Goal: Task Accomplishment & Management: Manage account settings

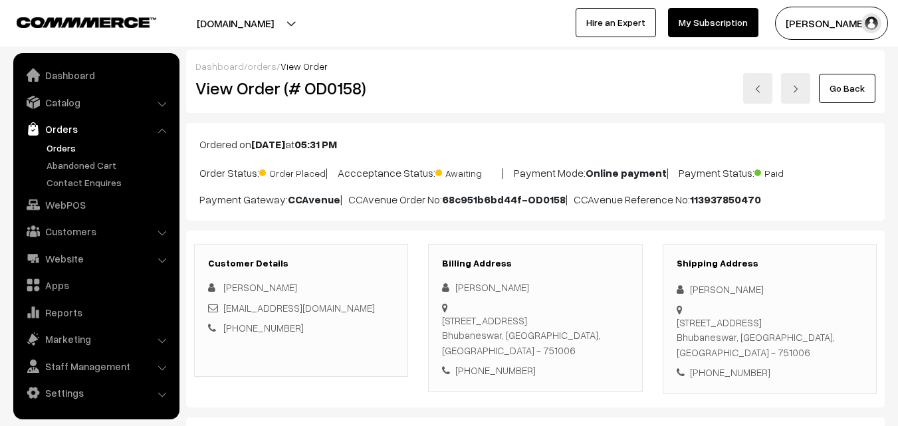
scroll to position [266, 0]
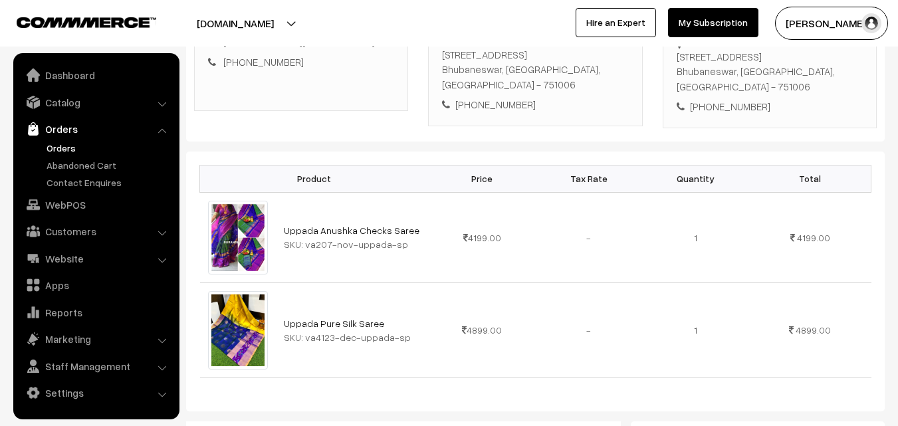
click at [60, 146] on link "Orders" at bounding box center [109, 148] width 132 height 14
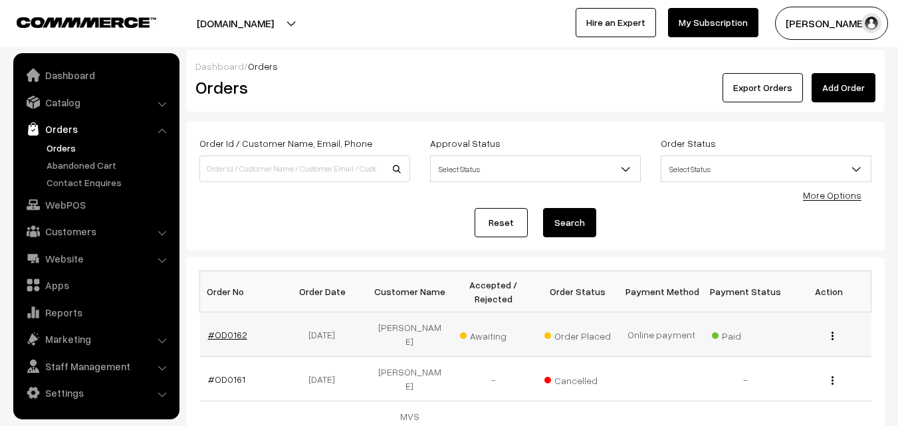
click at [239, 333] on link "#OD0162" at bounding box center [227, 334] width 39 height 11
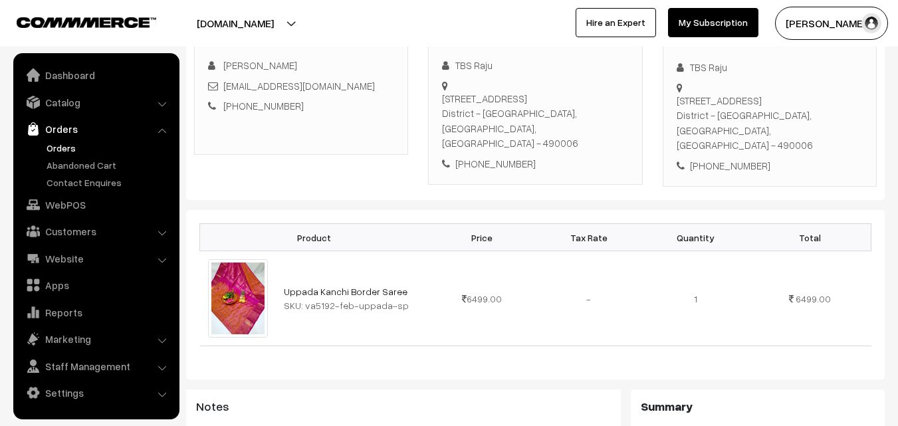
scroll to position [199, 0]
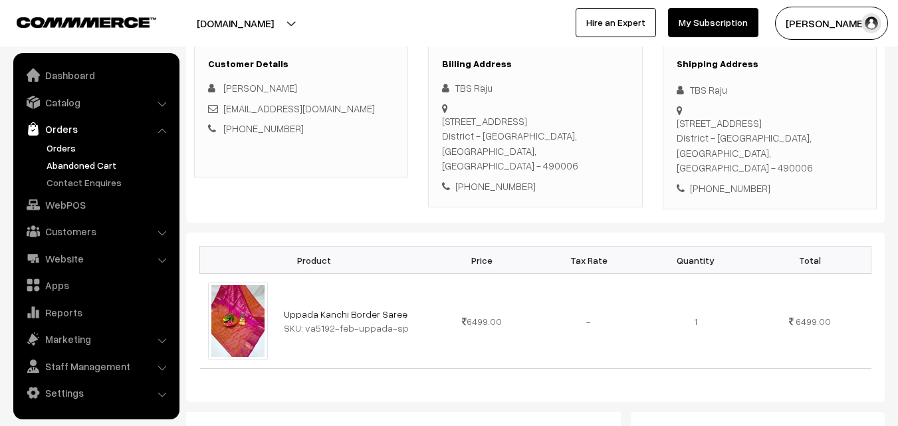
click at [80, 165] on link "Abandoned Cart" at bounding box center [109, 165] width 132 height 14
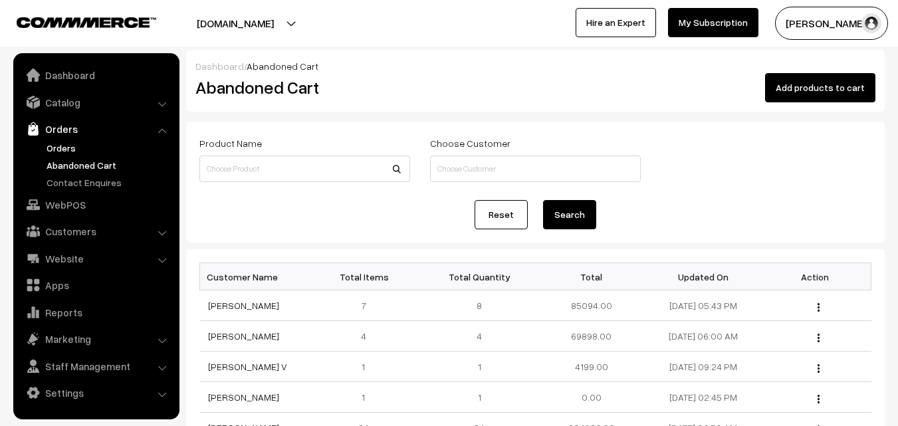
click at [75, 150] on link "Orders" at bounding box center [109, 148] width 132 height 14
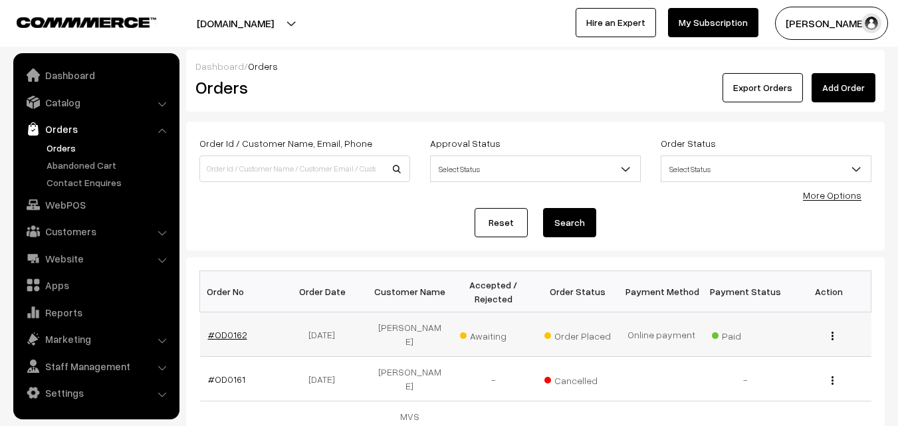
click at [233, 334] on link "#OD0162" at bounding box center [227, 334] width 39 height 11
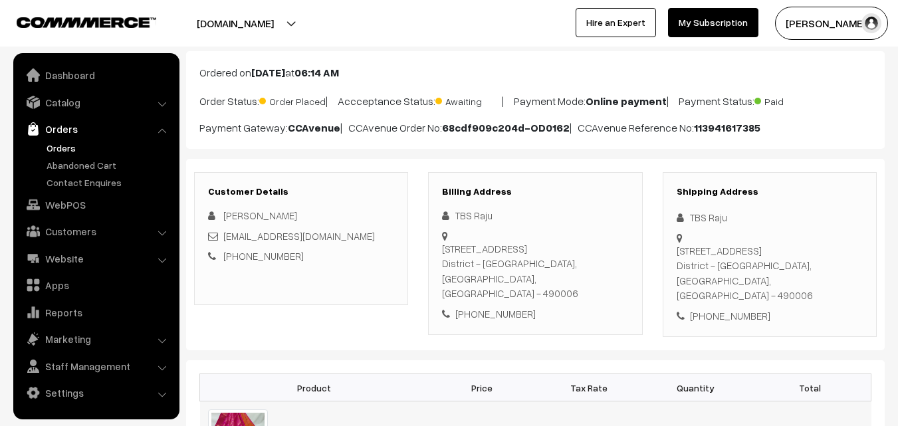
scroll to position [66, 0]
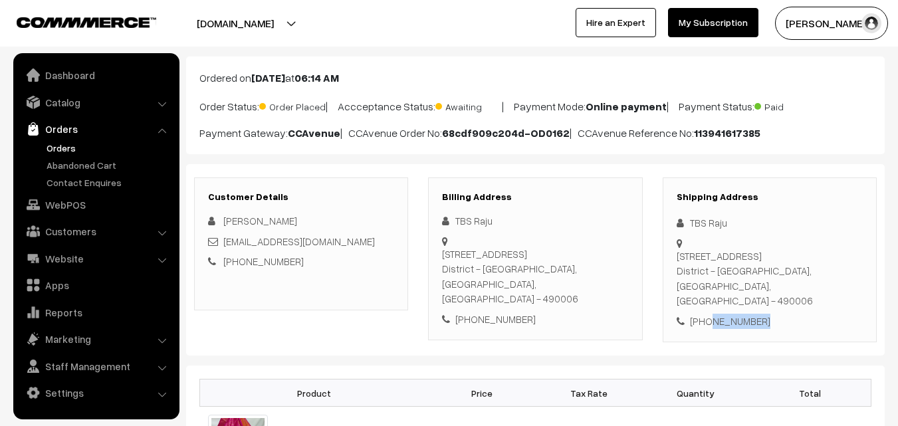
drag, startPoint x: 705, startPoint y: 309, endPoint x: 788, endPoint y: 308, distance: 83.0
click at [788, 314] on div "[PHONE_NUMBER]" at bounding box center [769, 321] width 186 height 15
copy div "9826136928"
click at [80, 167] on link "Abandoned Cart" at bounding box center [109, 165] width 132 height 14
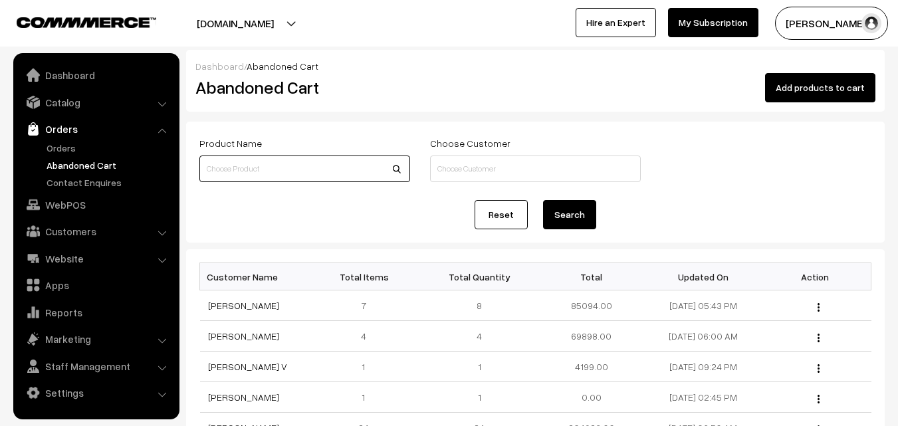
paste input "9826136928"
type input "9826136928"
click at [584, 217] on button "Search" at bounding box center [569, 214] width 53 height 29
click at [68, 146] on link "Orders" at bounding box center [109, 148] width 132 height 14
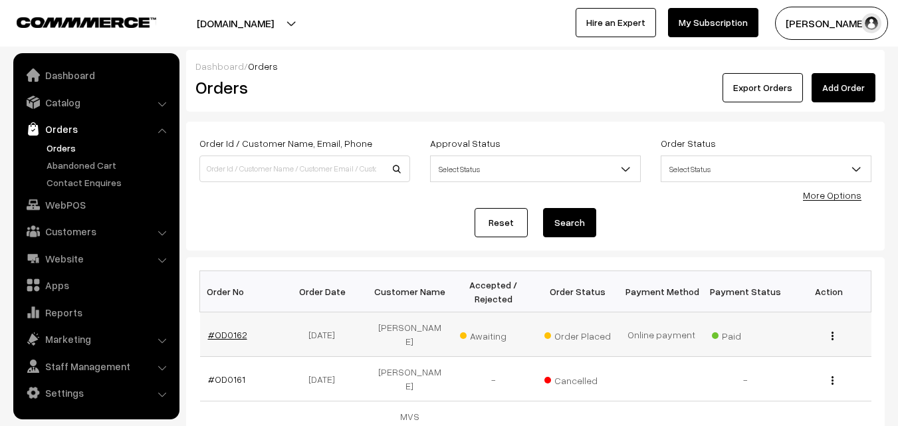
click at [230, 338] on link "#OD0162" at bounding box center [227, 334] width 39 height 11
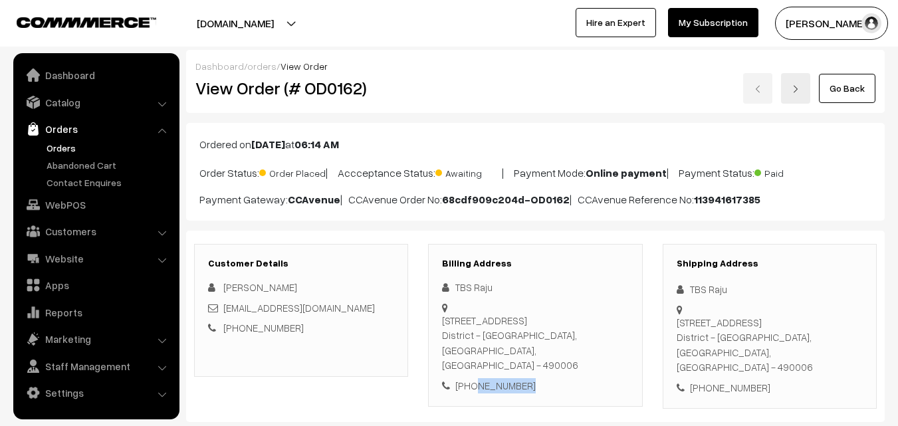
drag, startPoint x: 527, startPoint y: 371, endPoint x: 471, endPoint y: 377, distance: 56.1
click at [471, 378] on div "[PHONE_NUMBER]" at bounding box center [535, 385] width 186 height 15
copy div "9826136928"
click at [70, 167] on link "Abandoned Cart" at bounding box center [109, 165] width 132 height 14
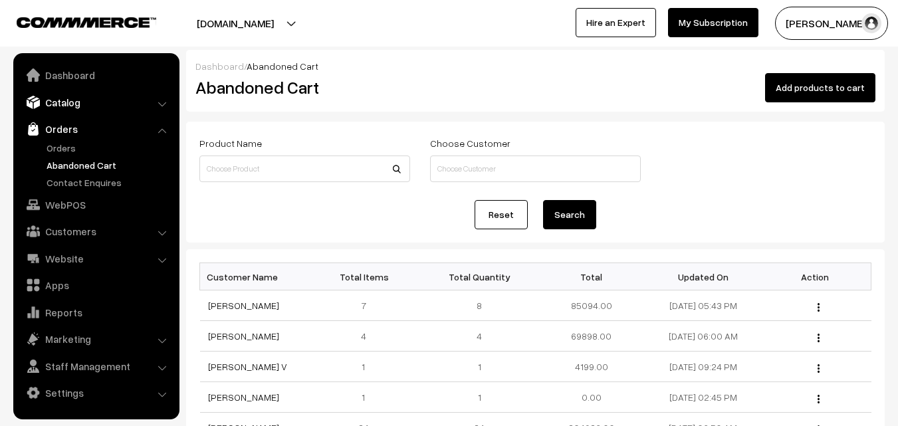
click at [76, 106] on link "Catalog" at bounding box center [96, 102] width 158 height 24
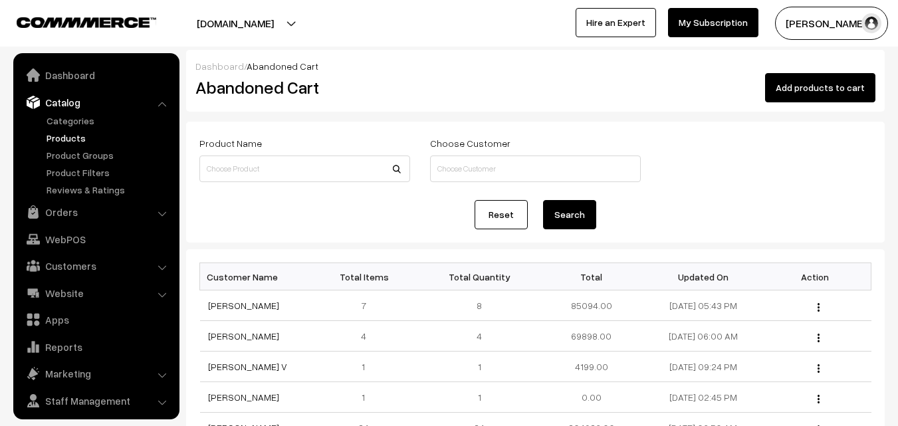
click at [68, 135] on link "Products" at bounding box center [109, 138] width 132 height 14
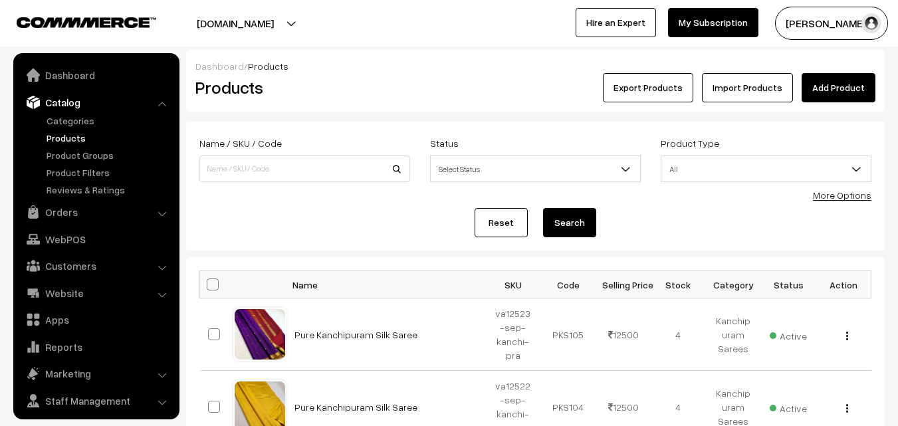
scroll to position [33, 0]
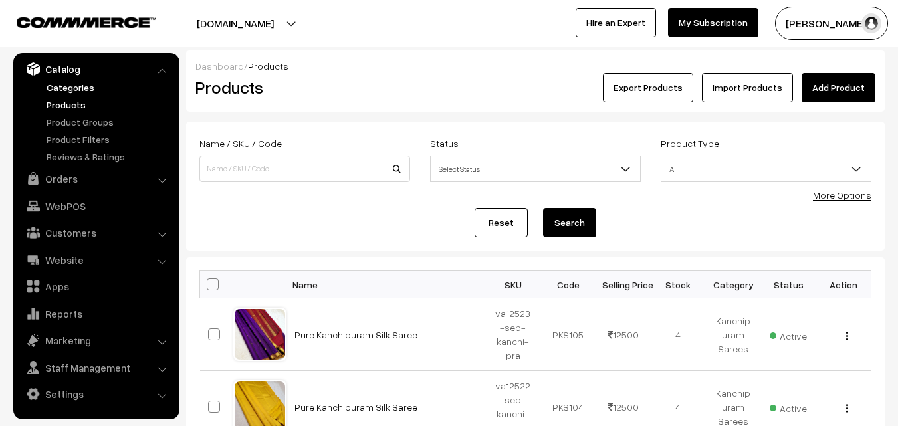
click at [71, 93] on link "Categories" at bounding box center [109, 87] width 132 height 14
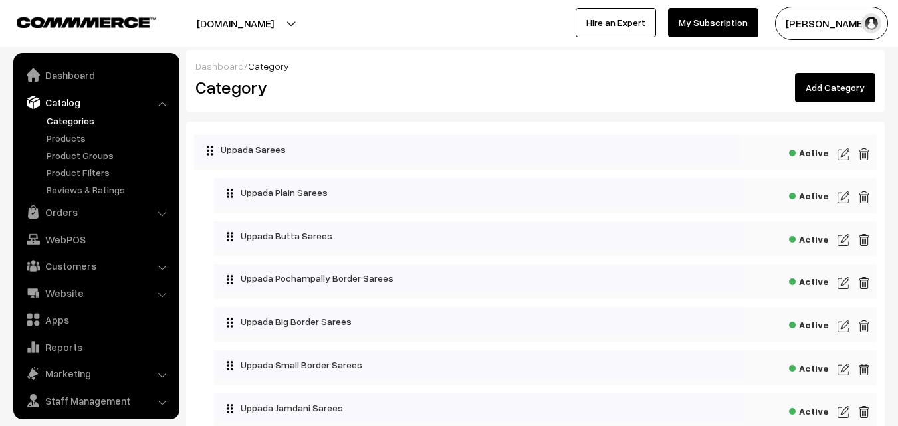
scroll to position [33, 0]
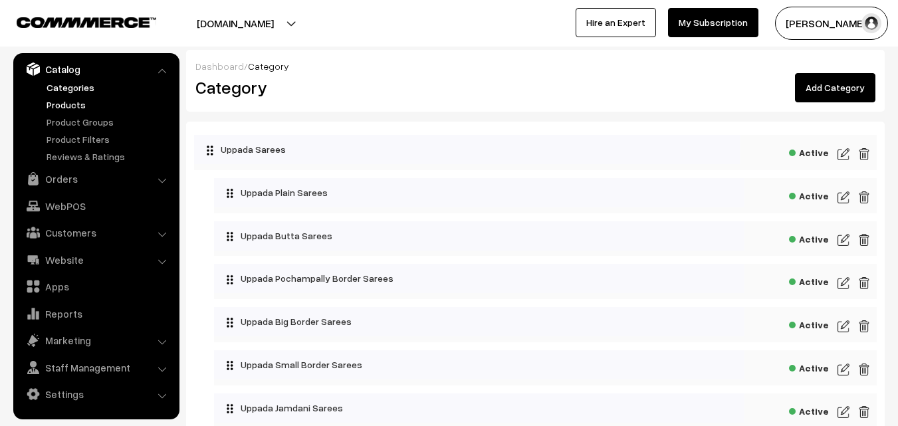
click at [72, 101] on link "Products" at bounding box center [109, 105] width 132 height 14
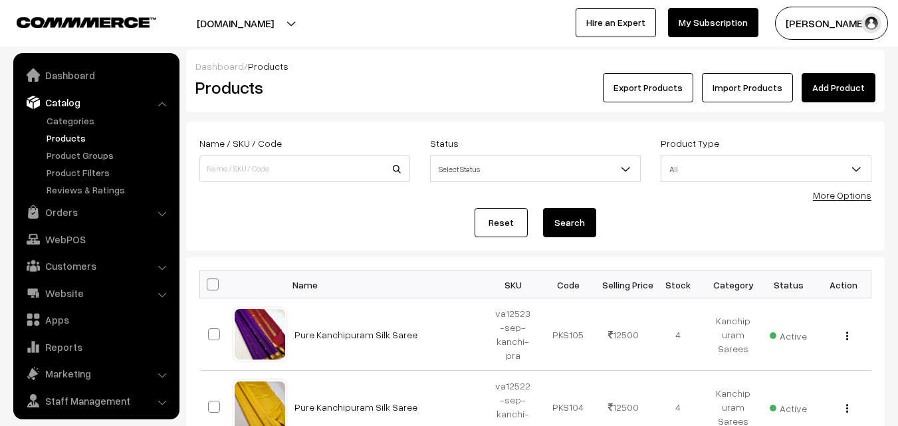
scroll to position [33, 0]
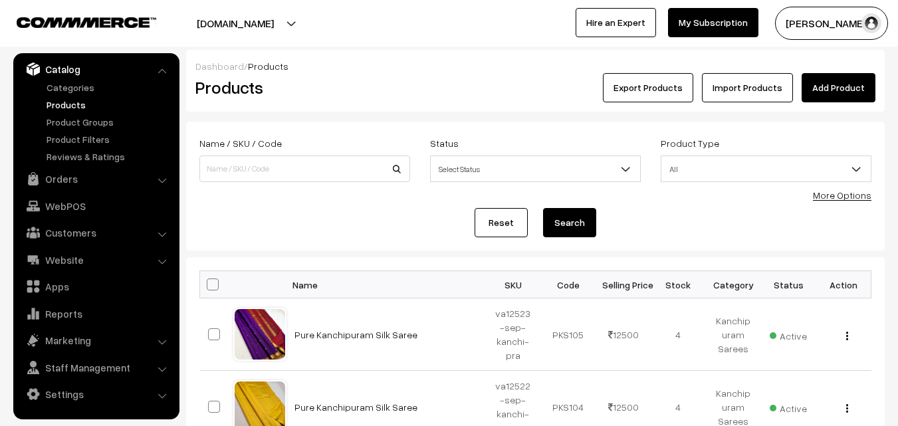
click at [850, 199] on link "More Options" at bounding box center [842, 194] width 58 height 11
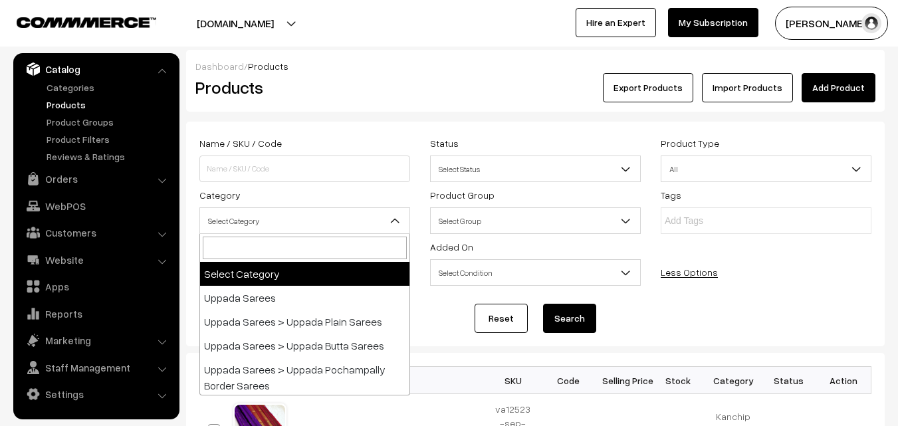
click at [401, 221] on b at bounding box center [394, 220] width 13 height 13
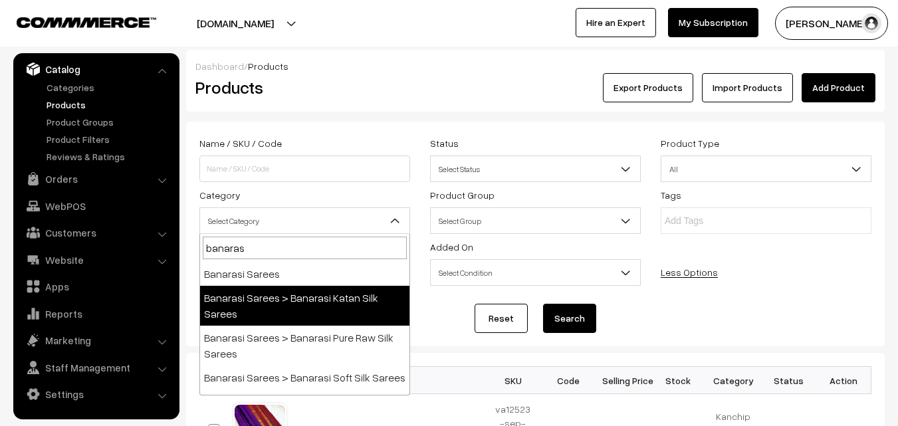
type input "banaras"
select select "36"
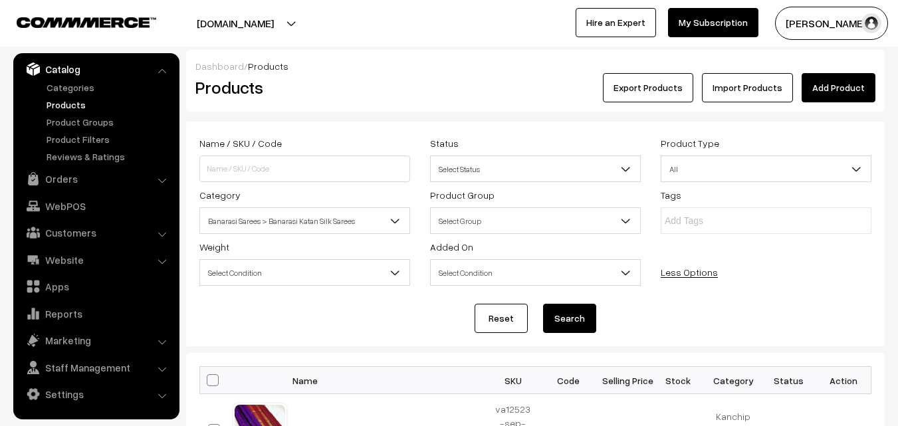
click at [561, 327] on button "Search" at bounding box center [569, 318] width 53 height 29
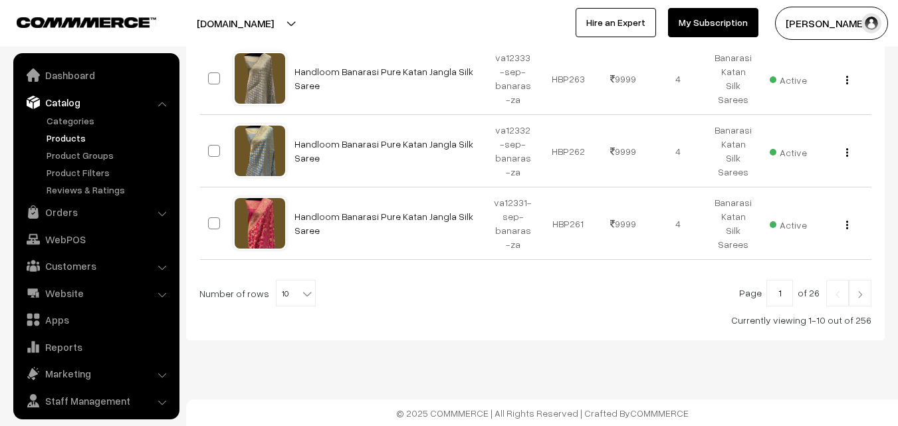
scroll to position [33, 0]
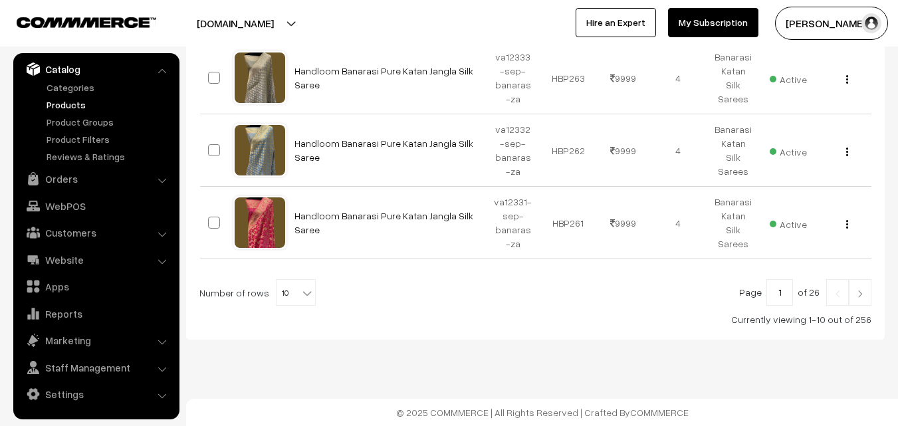
click at [302, 293] on b at bounding box center [306, 292] width 13 height 13
select select "100"
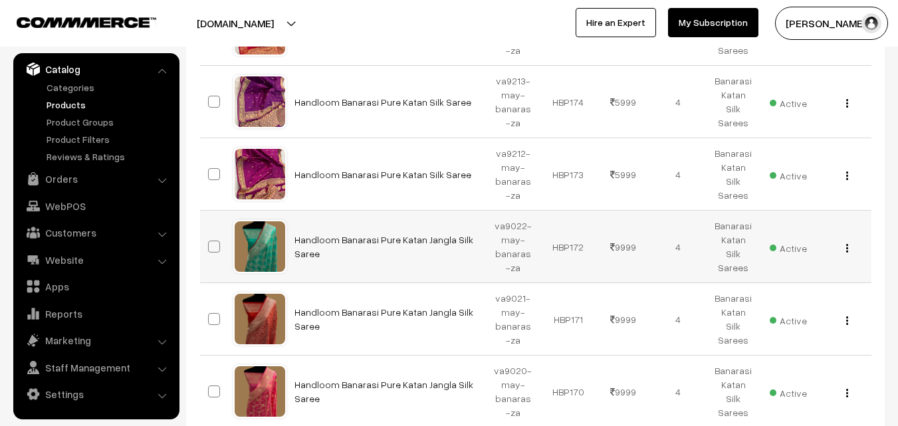
scroll to position [7375, 0]
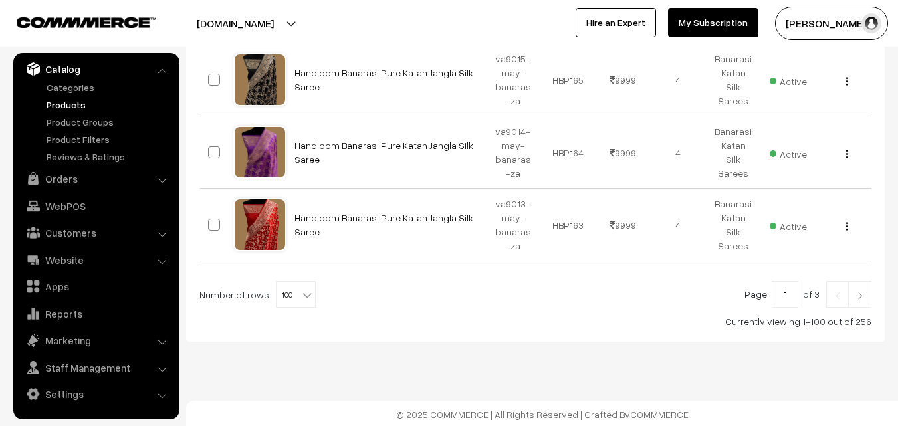
click at [863, 298] on img at bounding box center [860, 296] width 12 height 8
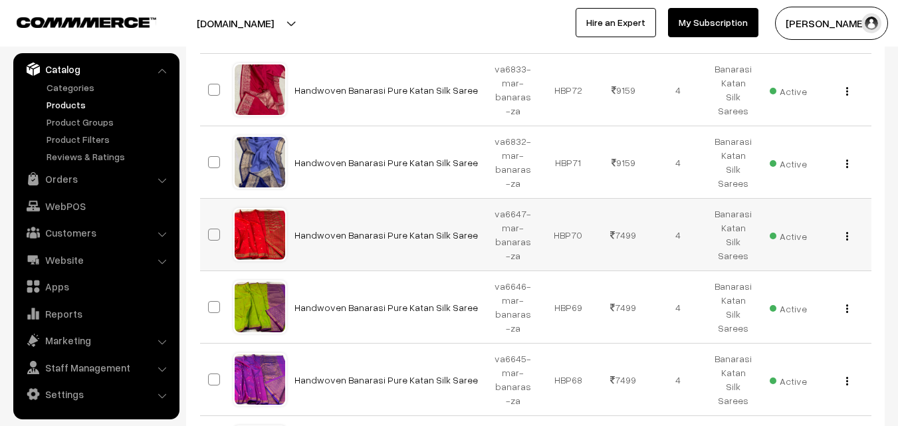
scroll to position [7100, 0]
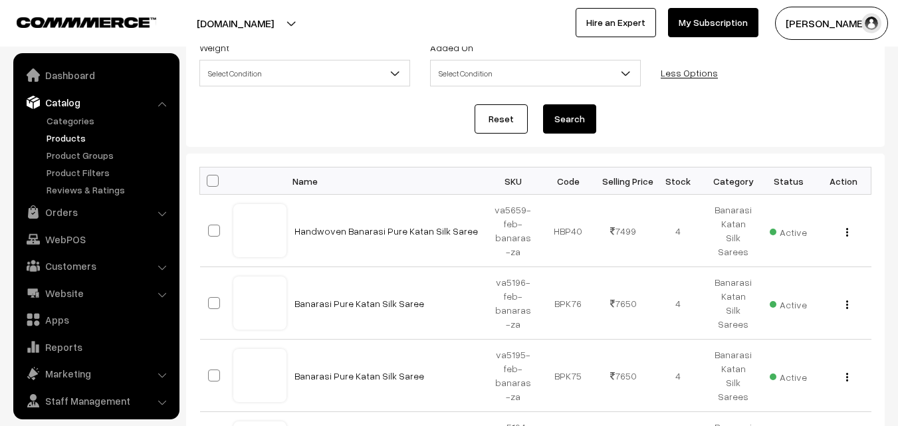
scroll to position [33, 0]
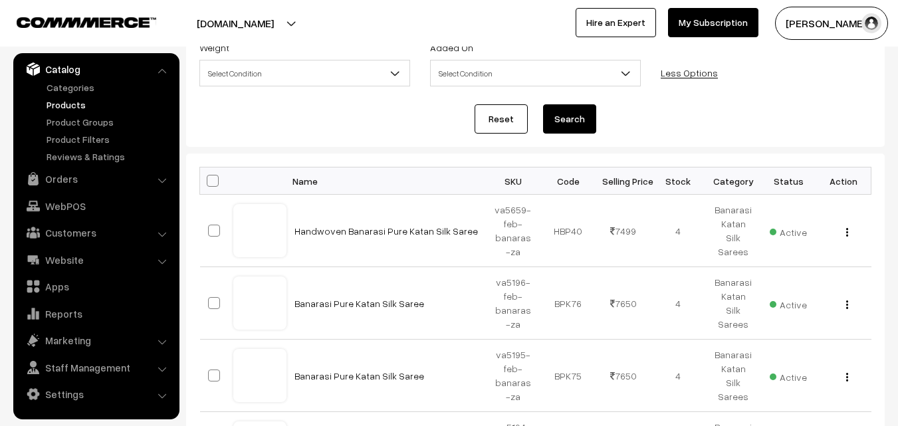
click at [212, 179] on span at bounding box center [213, 181] width 12 height 12
click at [209, 179] on input "checkbox" at bounding box center [204, 180] width 9 height 9
checkbox input "true"
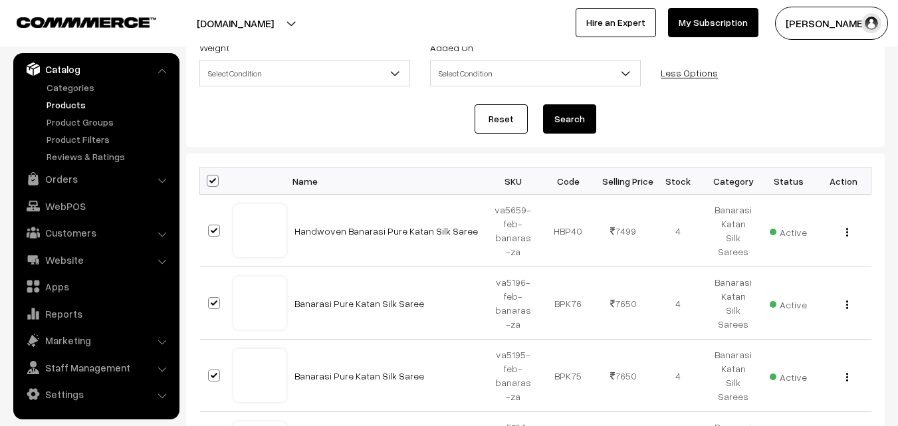
checkbox input "true"
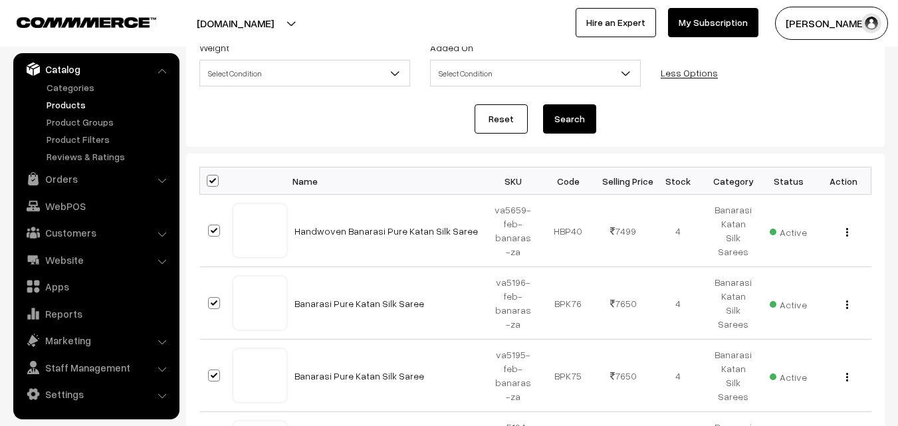
checkbox input "true"
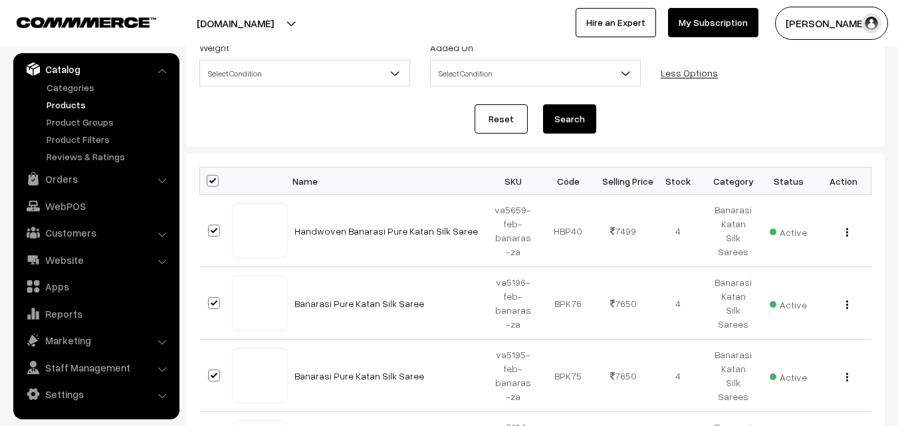
checkbox input "true"
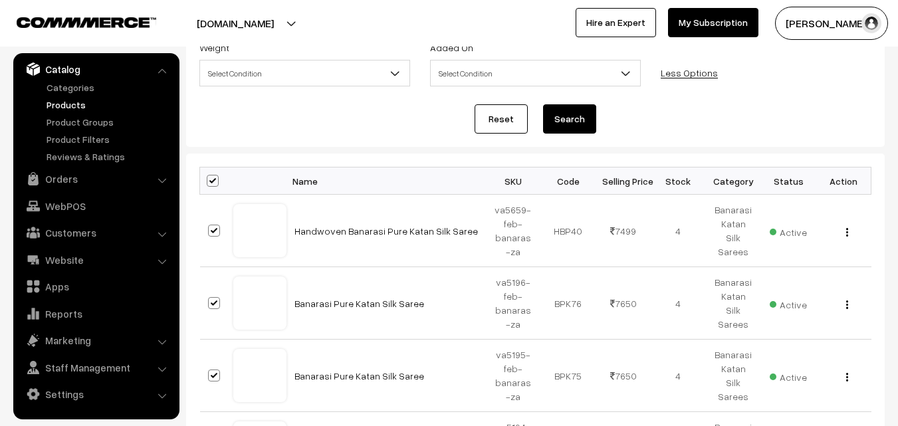
checkbox input "true"
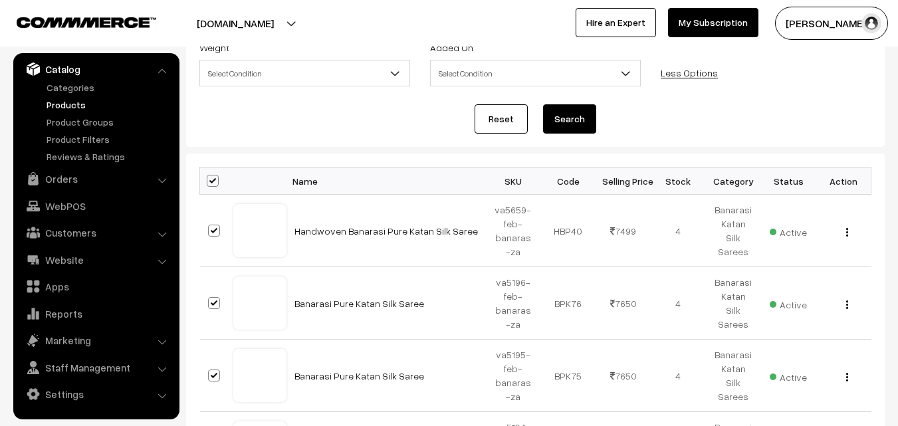
checkbox input "true"
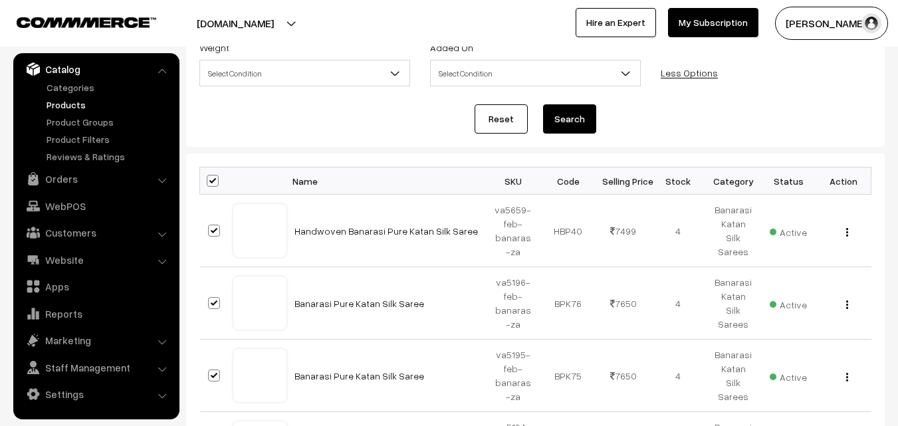
checkbox input "true"
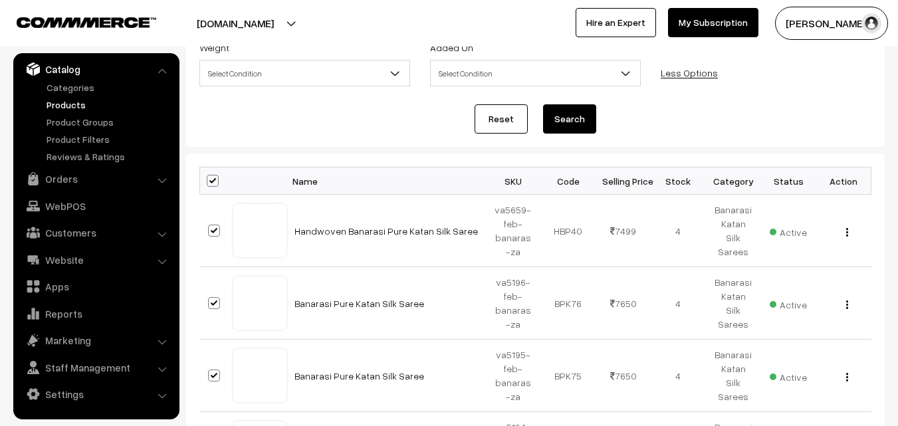
checkbox input "true"
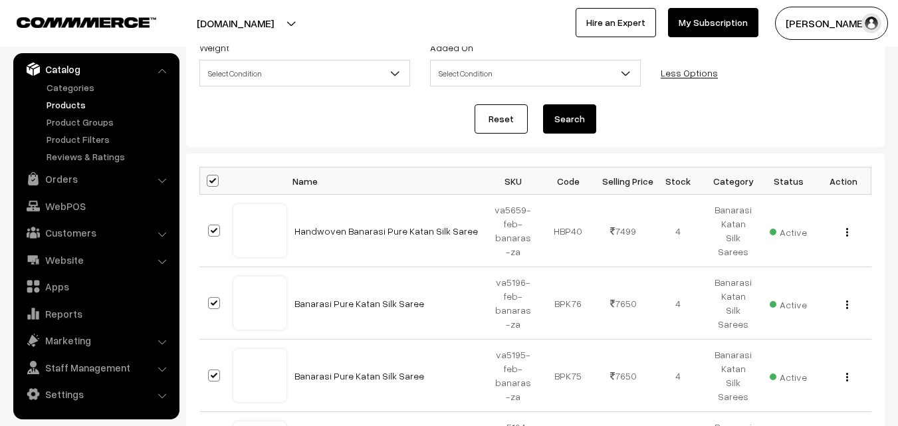
checkbox input "true"
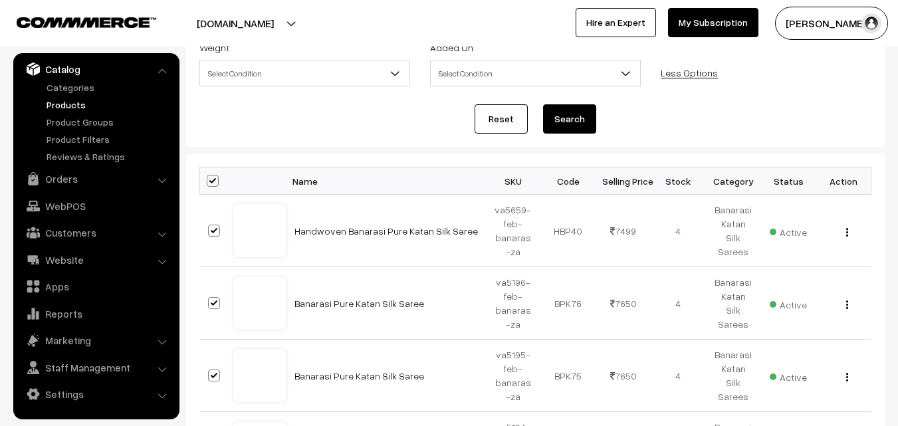
checkbox input "true"
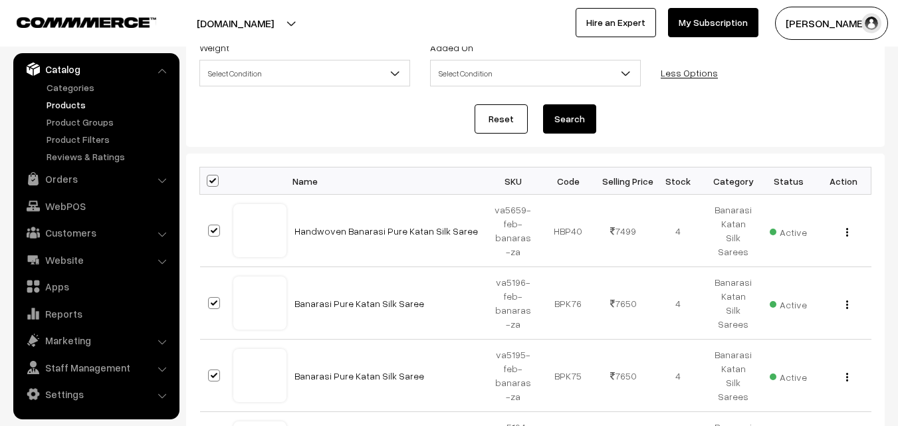
checkbox input "true"
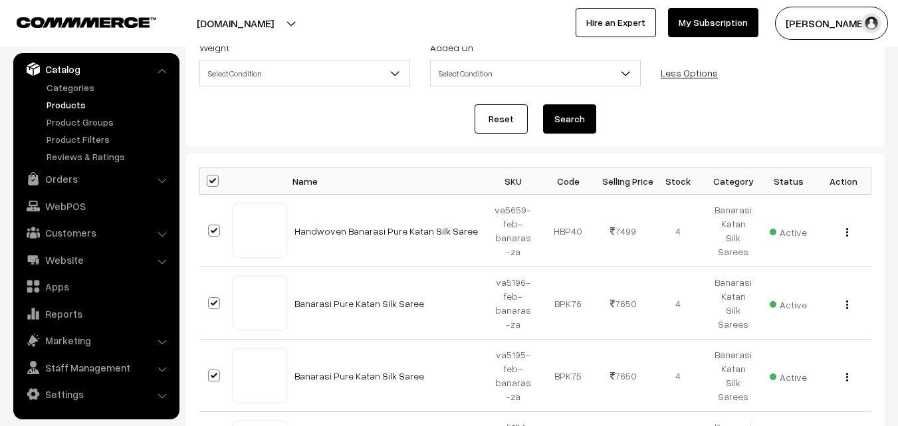
checkbox input "true"
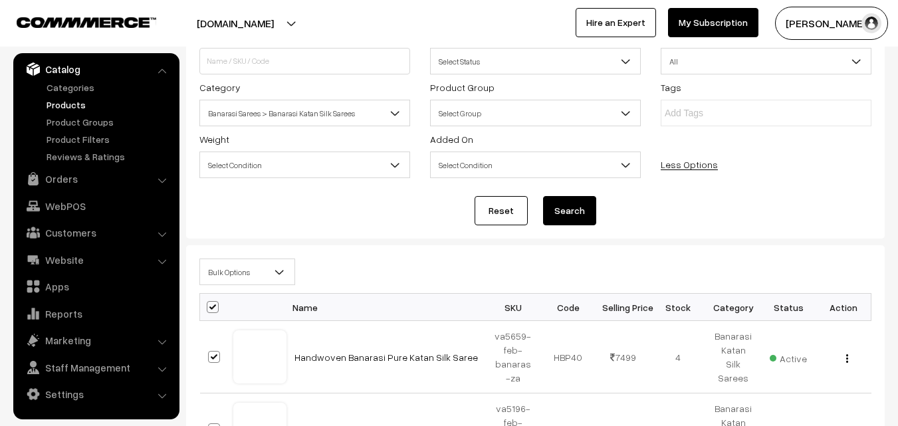
scroll to position [215, 0]
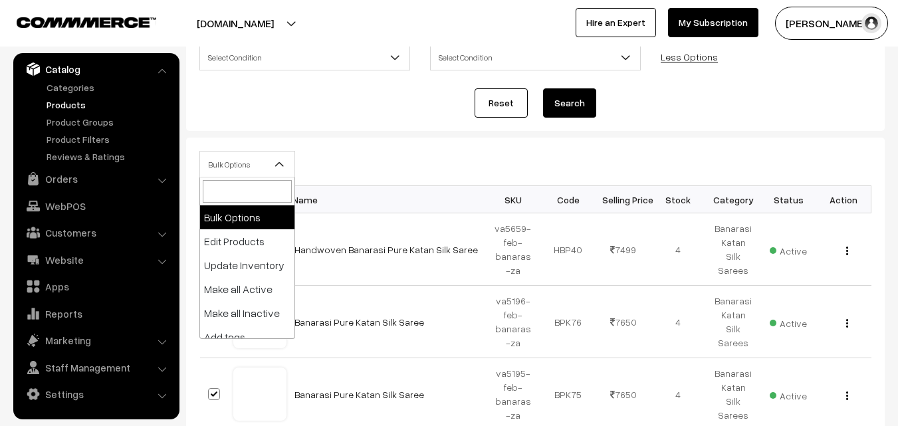
click at [283, 168] on b at bounding box center [279, 163] width 13 height 13
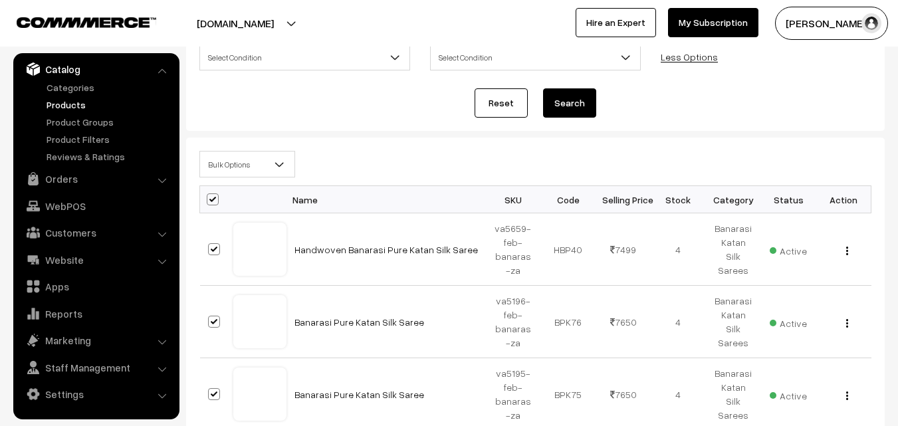
click at [283, 168] on b at bounding box center [279, 163] width 13 height 13
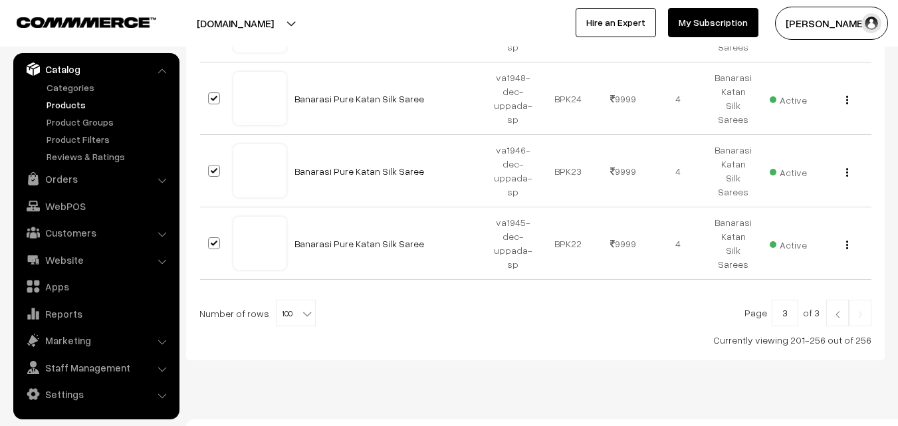
scroll to position [4225, 0]
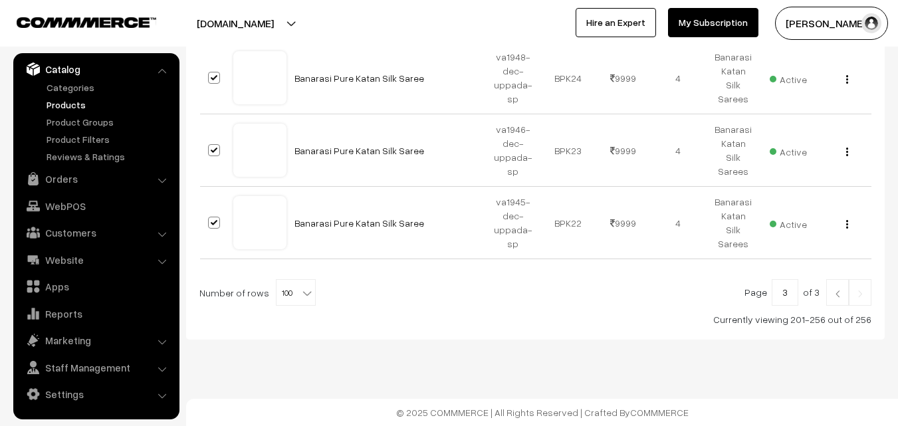
click at [864, 297] on img at bounding box center [860, 294] width 12 height 8
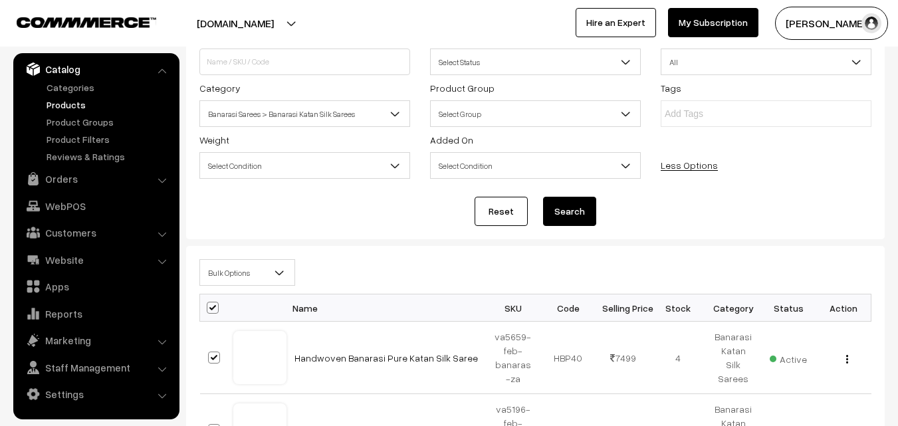
scroll to position [106, 0]
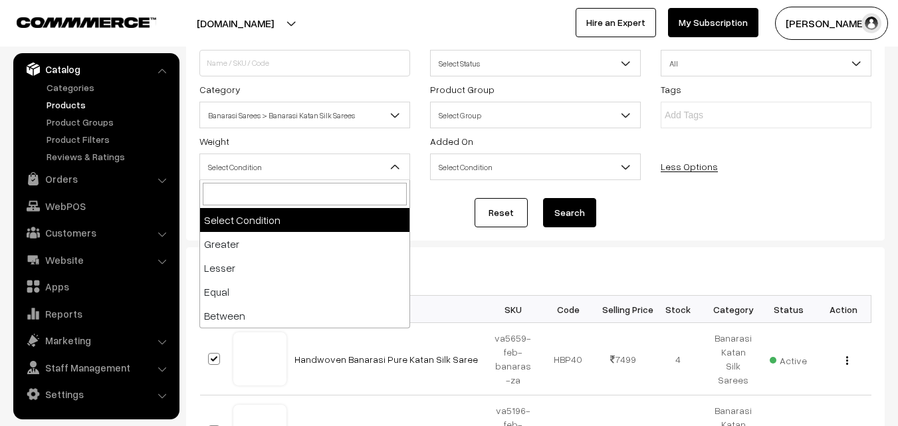
click at [390, 167] on b at bounding box center [394, 166] width 13 height 13
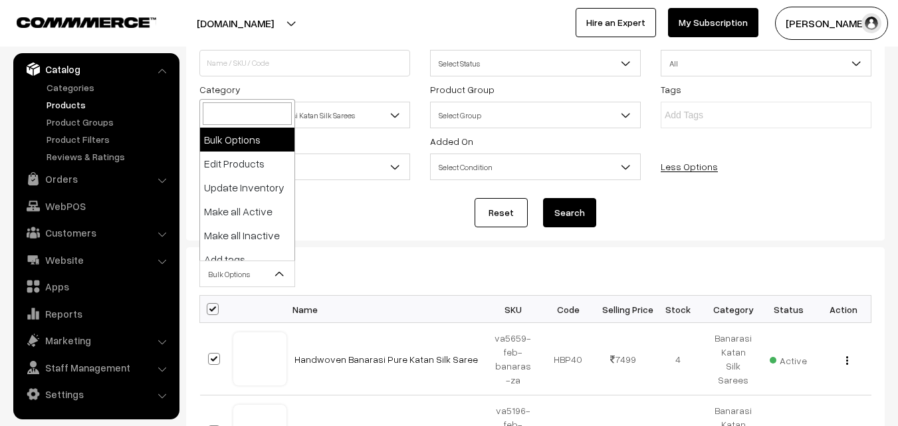
click at [275, 270] on b at bounding box center [279, 273] width 13 height 13
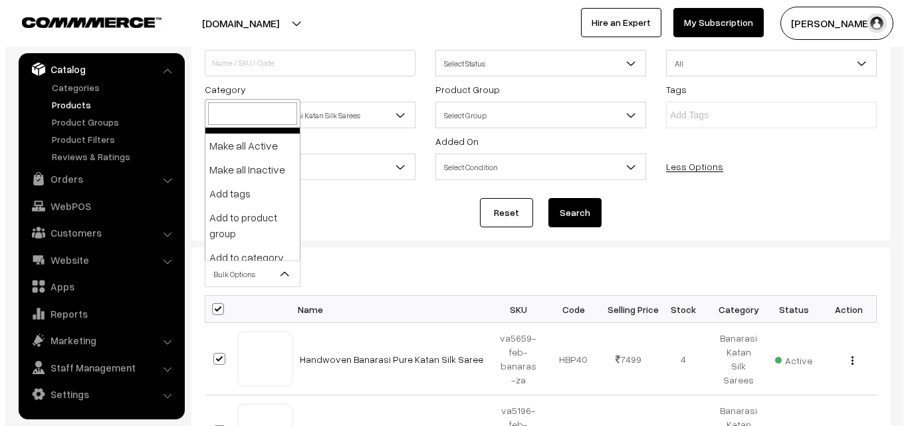
scroll to position [98, 0]
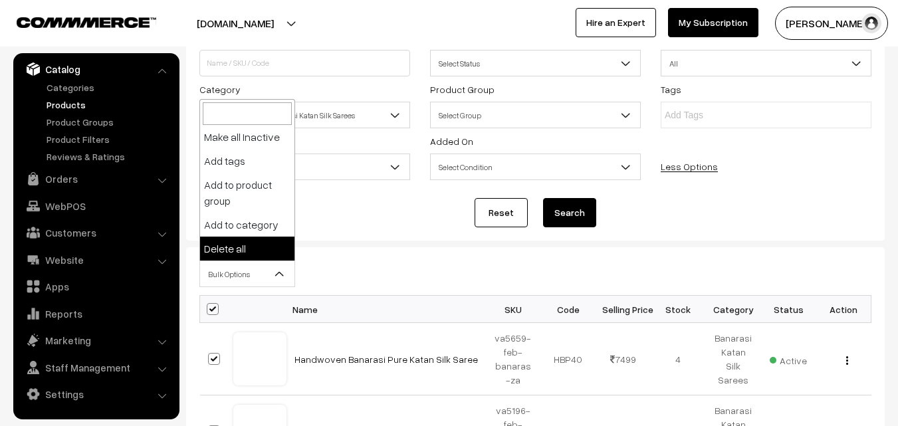
select select "delete"
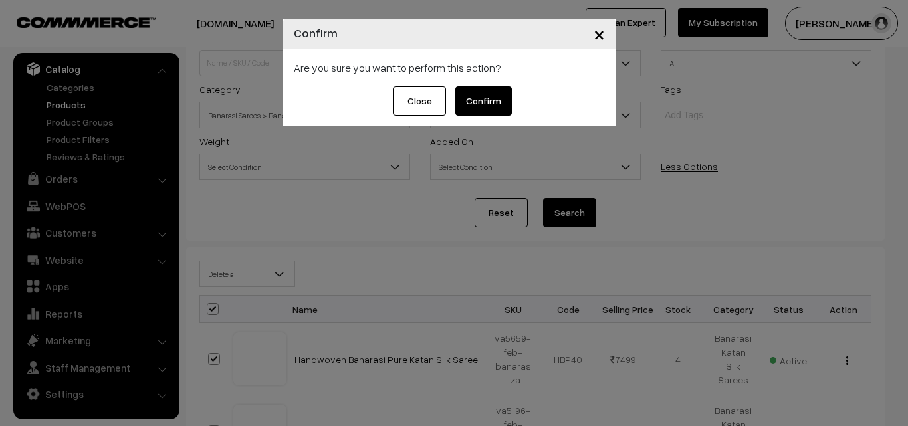
click at [494, 102] on button "Confirm" at bounding box center [483, 100] width 56 height 29
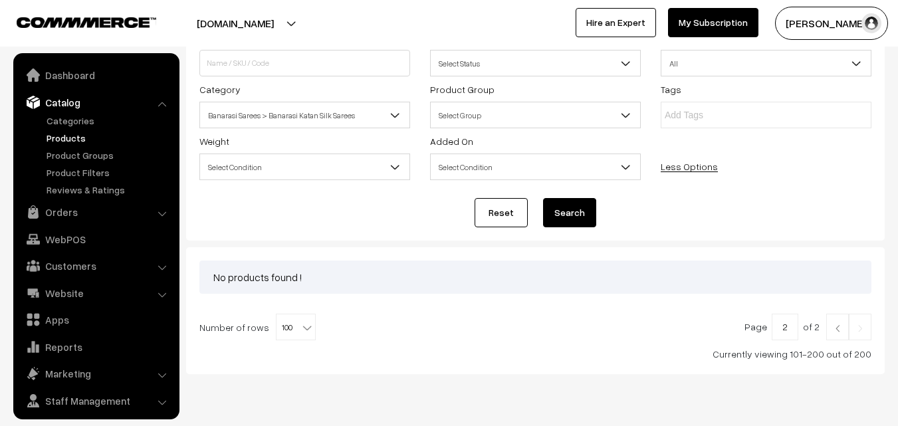
scroll to position [33, 0]
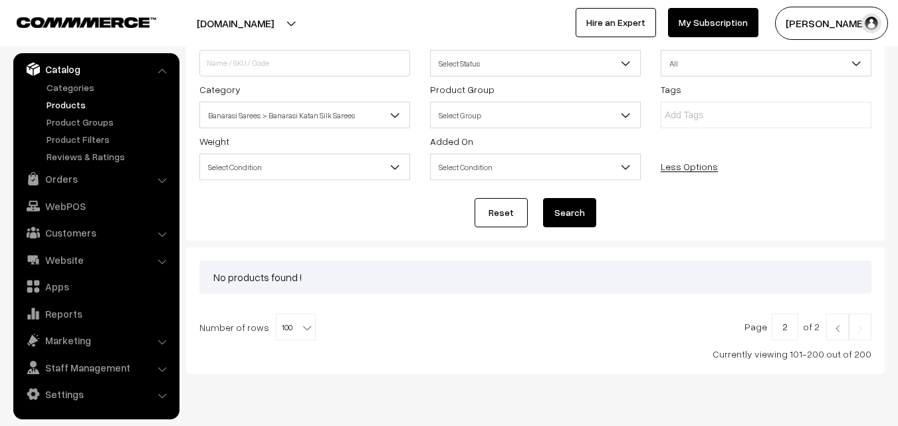
click at [64, 108] on link "Products" at bounding box center [109, 105] width 132 height 14
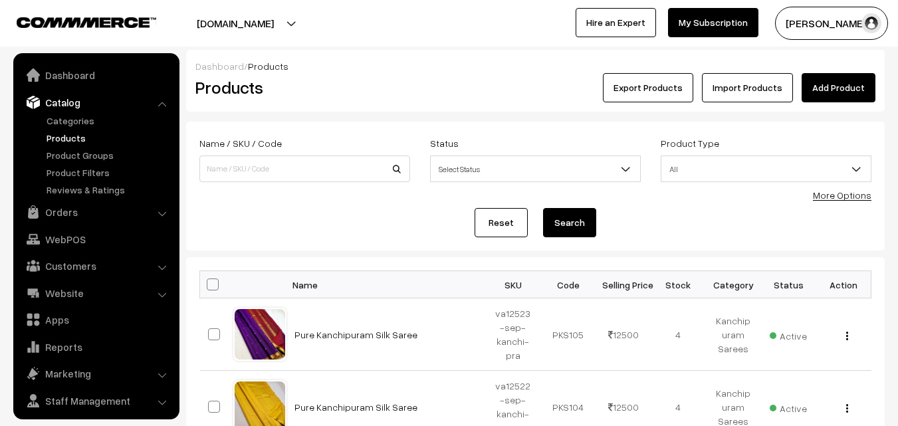
scroll to position [33, 0]
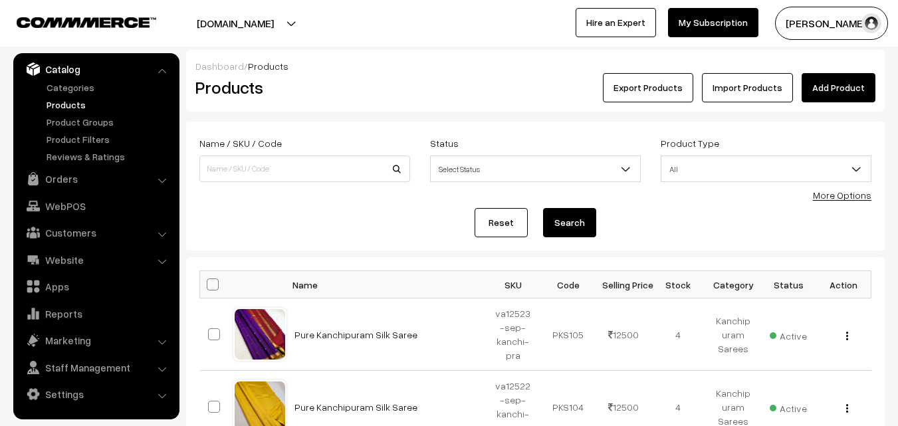
click at [67, 104] on link "Products" at bounding box center [109, 105] width 132 height 14
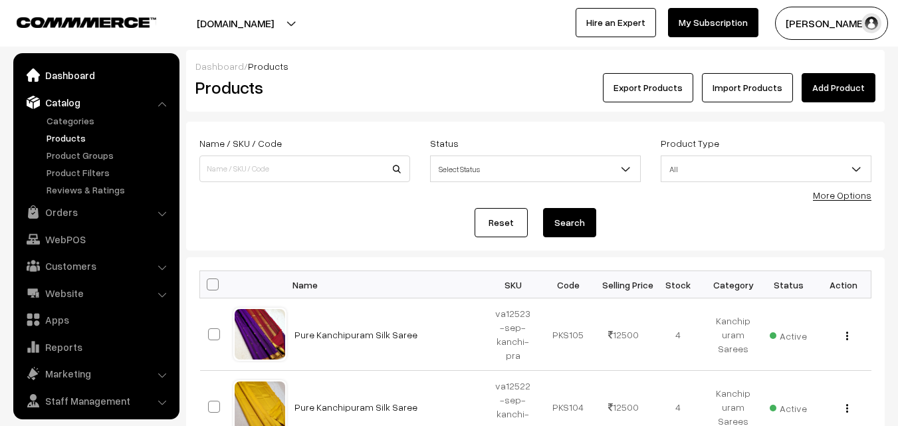
click at [66, 71] on link "Dashboard" at bounding box center [96, 75] width 158 height 24
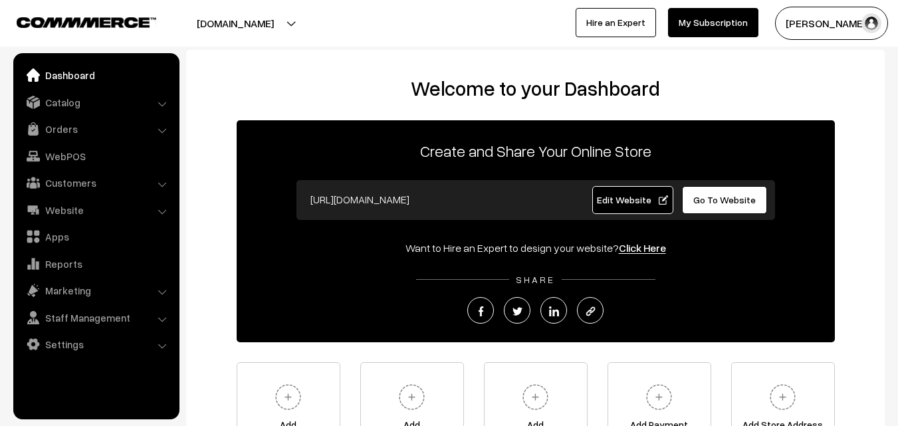
click at [59, 126] on link "Orders" at bounding box center [96, 129] width 158 height 24
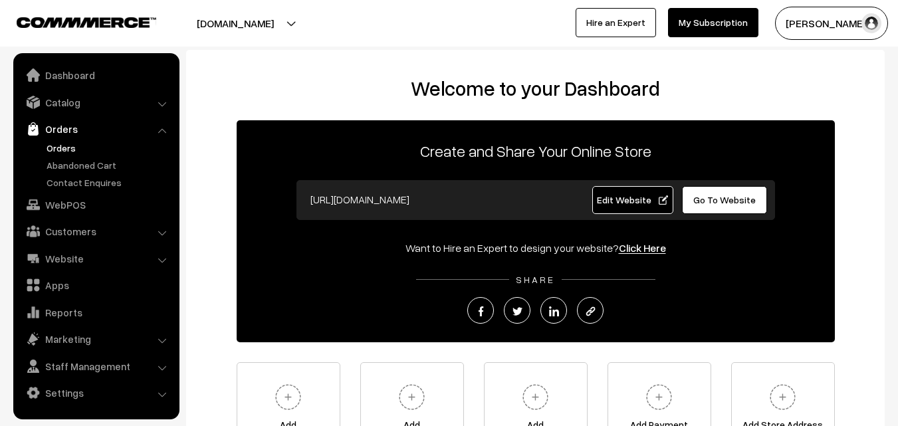
click at [60, 147] on link "Orders" at bounding box center [109, 148] width 132 height 14
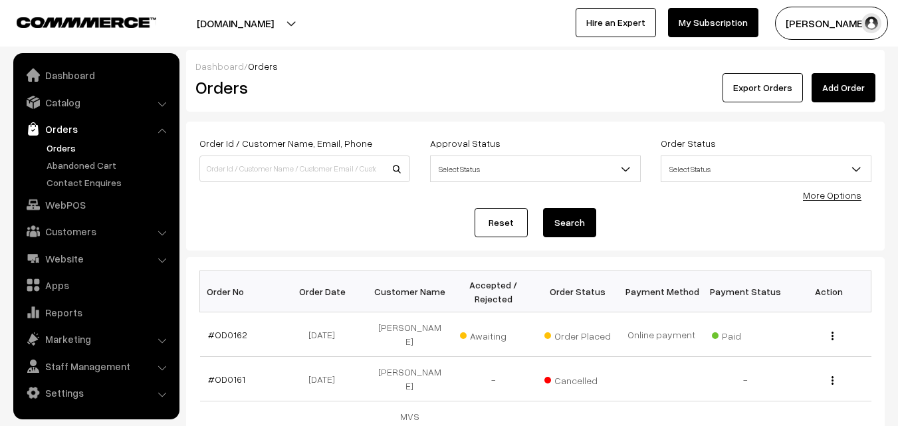
click at [59, 146] on link "Orders" at bounding box center [109, 148] width 132 height 14
click at [66, 161] on link "Abandoned Cart" at bounding box center [109, 165] width 132 height 14
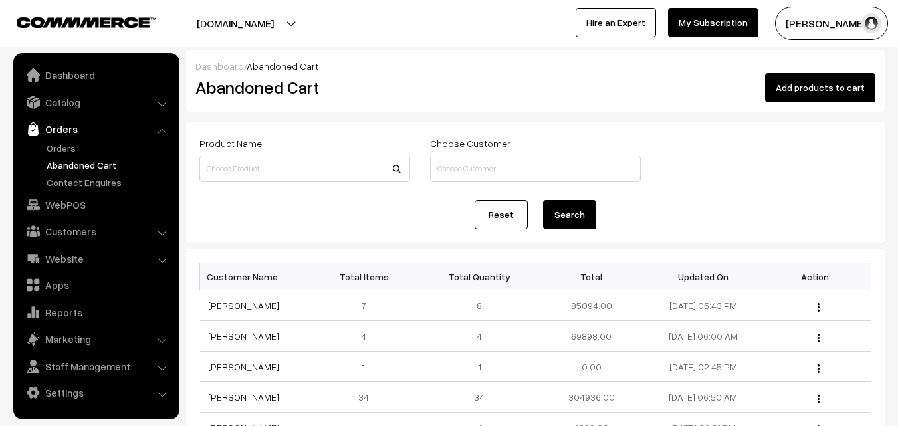
click at [803, 19] on button "Radha Krishna" at bounding box center [831, 23] width 113 height 33
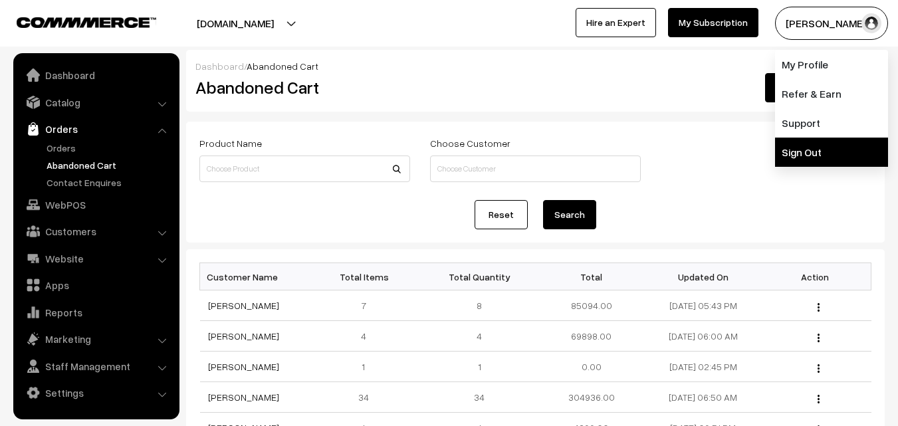
click at [804, 159] on link "Sign Out" at bounding box center [831, 152] width 113 height 29
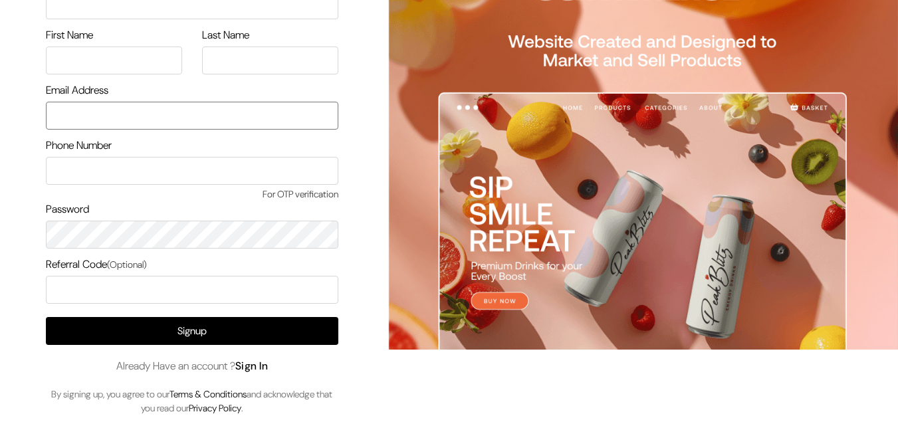
type input "[EMAIL_ADDRESS][DOMAIN_NAME]"
click at [268, 362] on link "Sign In" at bounding box center [251, 366] width 33 height 14
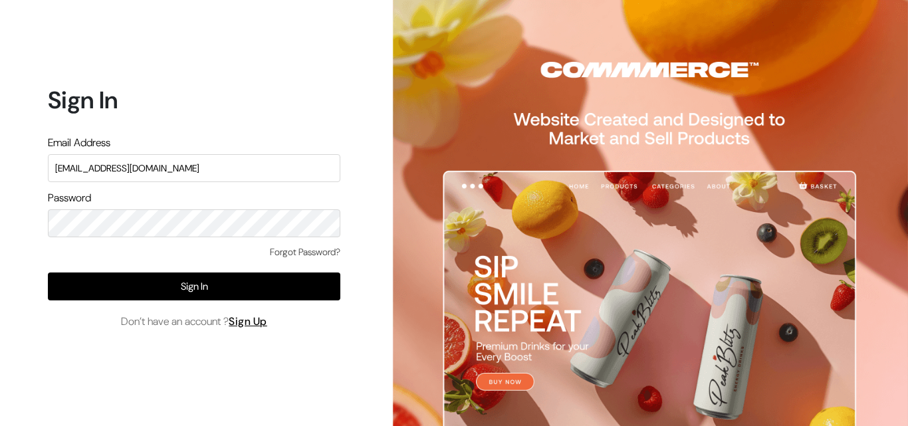
drag, startPoint x: 189, startPoint y: 166, endPoint x: 43, endPoint y: 177, distance: 147.3
click at [43, 177] on div "Sign In Email Address [EMAIL_ADDRESS][DOMAIN_NAME] Password Forgot Password? Si…" at bounding box center [189, 213] width 378 height 426
type input "k"
type input "[EMAIL_ADDRESS][DOMAIN_NAME]"
click at [0, 229] on div "Sign In Email Address [EMAIL_ADDRESS][DOMAIN_NAME] Password Forgot Password? Si…" at bounding box center [189, 213] width 378 height 426
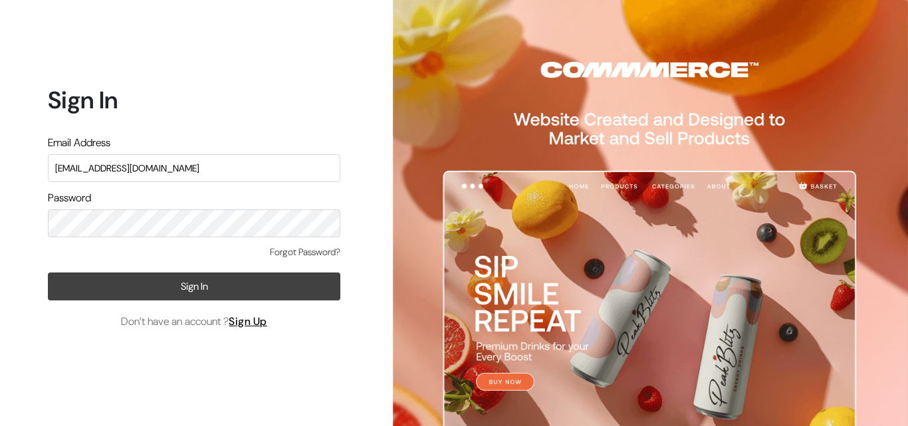
click at [52, 286] on button "Sign In" at bounding box center [194, 286] width 292 height 28
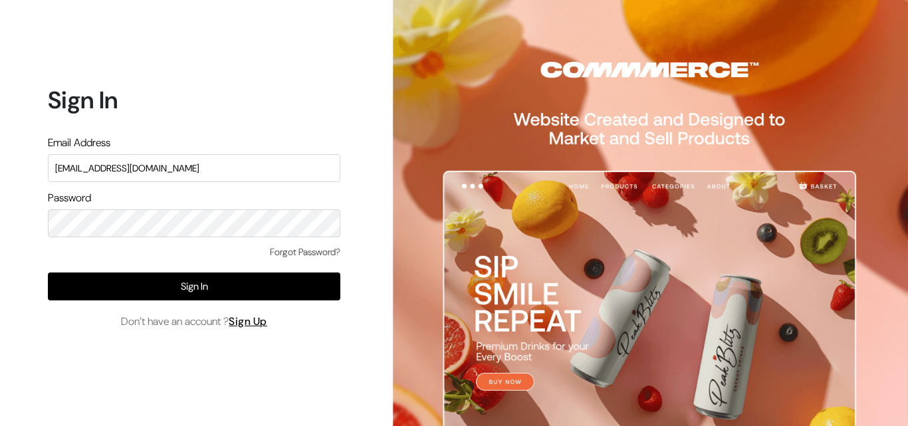
drag, startPoint x: 208, startPoint y: 175, endPoint x: 15, endPoint y: 192, distance: 194.1
click at [15, 192] on div "Sign In Email Address uppadasarees999@gmail.com Password Forgot Password? Sign …" at bounding box center [189, 213] width 378 height 426
drag, startPoint x: 229, startPoint y: 166, endPoint x: 54, endPoint y: 168, distance: 175.4
click at [54, 168] on input "uppadasarees999@gmail.com" at bounding box center [194, 168] width 292 height 28
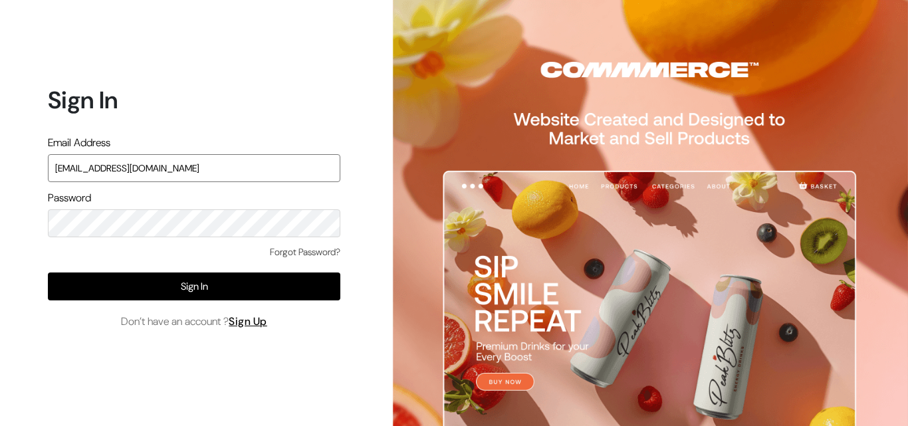
type input "ksnaturals9@gmail.com"
click at [6, 225] on div "Sign In Email Address ksnaturals9@gmail.com Password Forgot Password? Sign In D…" at bounding box center [189, 213] width 378 height 426
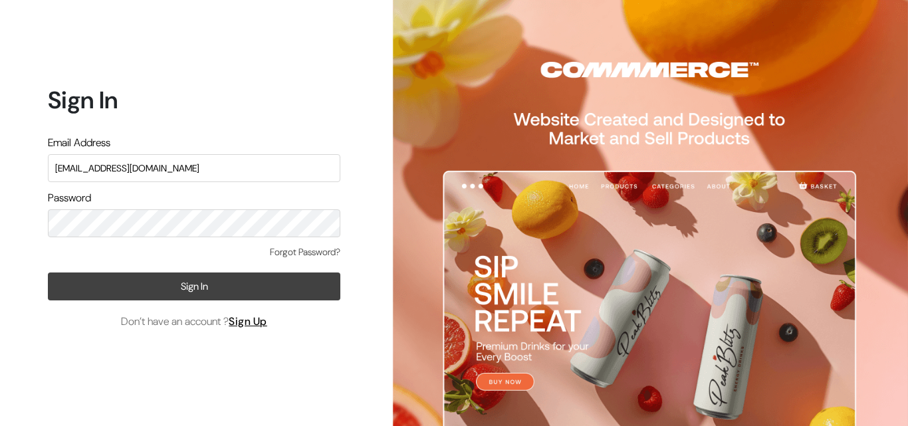
click at [65, 294] on button "Sign In" at bounding box center [194, 286] width 292 height 28
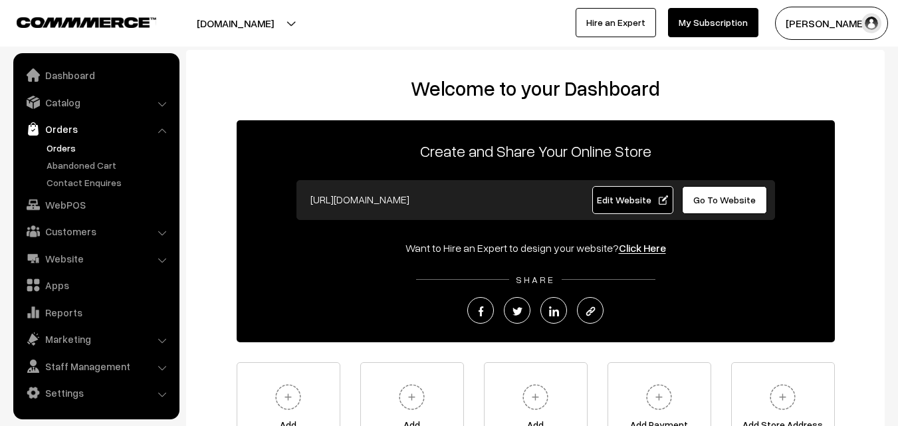
click at [66, 142] on link "Orders" at bounding box center [109, 148] width 132 height 14
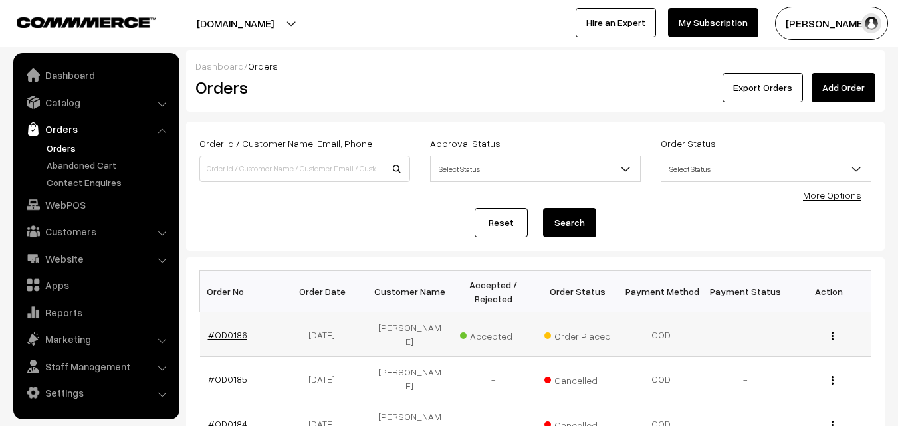
click at [237, 330] on link "#OD0186" at bounding box center [227, 334] width 39 height 11
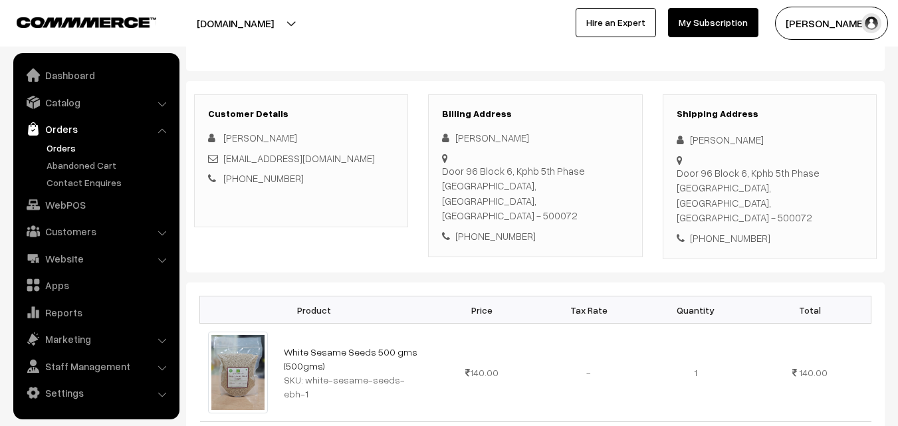
scroll to position [133, 0]
click at [68, 167] on link "Abandoned Cart" at bounding box center [109, 165] width 132 height 14
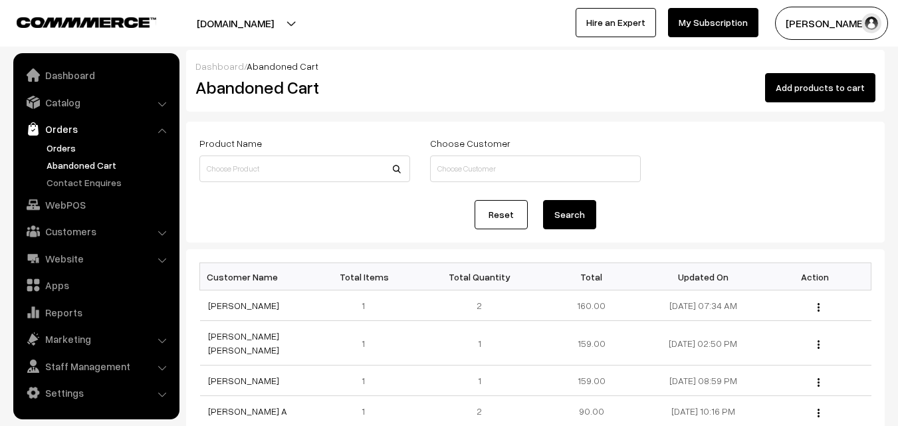
click at [54, 151] on link "Orders" at bounding box center [109, 148] width 132 height 14
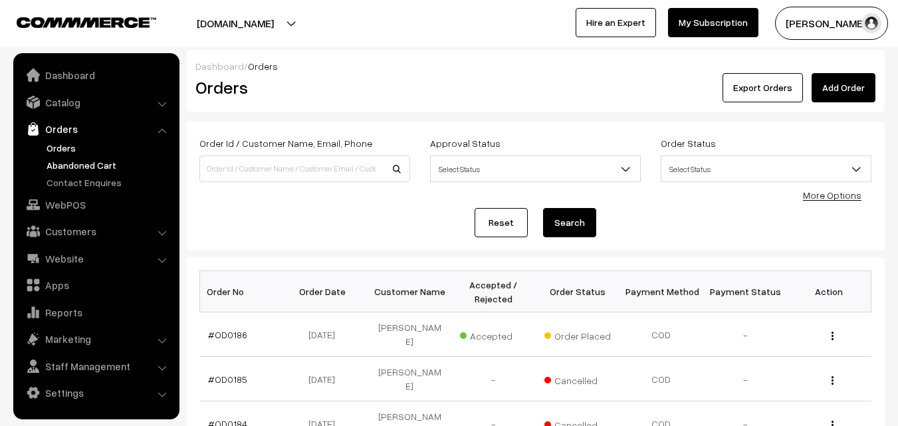
click at [69, 163] on link "Abandoned Cart" at bounding box center [109, 165] width 132 height 14
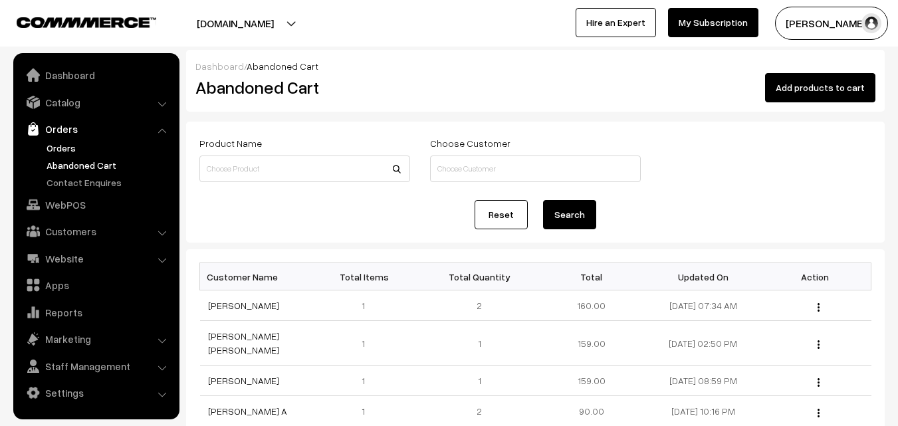
click at [69, 147] on link "Orders" at bounding box center [109, 148] width 132 height 14
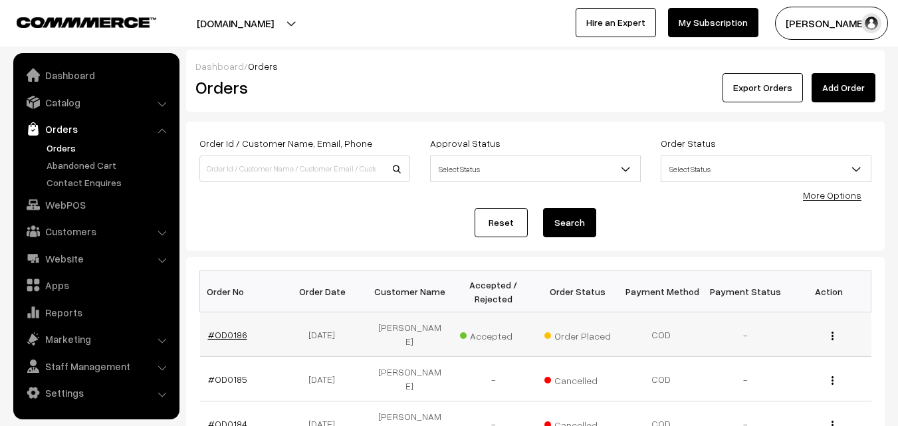
click at [226, 329] on link "#OD0186" at bounding box center [227, 334] width 39 height 11
